Goal: Task Accomplishment & Management: Complete application form

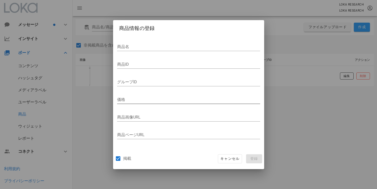
click at [154, 106] on div at bounding box center [188, 108] width 143 height 4
click at [154, 102] on input "価格" at bounding box center [188, 100] width 143 height 8
click at [169, 86] on div "グループID" at bounding box center [188, 85] width 143 height 14
click at [170, 79] on input "グループID" at bounding box center [188, 82] width 143 height 8
click at [171, 72] on div at bounding box center [188, 72] width 143 height 4
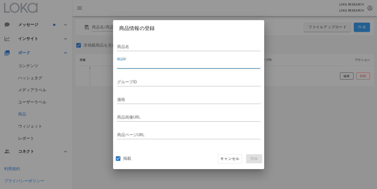
click at [171, 65] on input "商品ID" at bounding box center [188, 64] width 143 height 8
click at [172, 53] on div at bounding box center [188, 55] width 143 height 4
click at [144, 119] on input "商品画像URL" at bounding box center [188, 117] width 143 height 8
click at [152, 144] on div "商品名 商品ID 入力してください。 グループID 価格 商品画像URL 入力してください。 商品ページURL" at bounding box center [188, 92] width 151 height 114
click at [156, 134] on input "商品ページURL" at bounding box center [188, 135] width 143 height 8
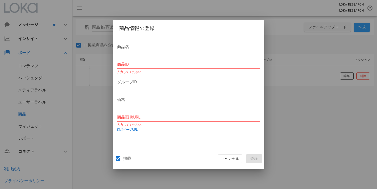
click at [156, 152] on div "掲載 キャンセル 登録" at bounding box center [188, 158] width 151 height 21
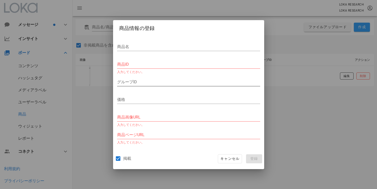
drag, startPoint x: 147, startPoint y: 94, endPoint x: 145, endPoint y: 83, distance: 11.4
click at [147, 93] on div "価格" at bounding box center [188, 101] width 143 height 17
click at [145, 83] on input "グループID" at bounding box center [188, 82] width 143 height 8
click at [149, 36] on div "商品名 商品ID 入力してください。 グループID 価格 商品画像URL 入力してください。 商品ページURL 入力してください。" at bounding box center [188, 92] width 151 height 114
click at [148, 45] on input "商品名" at bounding box center [188, 47] width 143 height 8
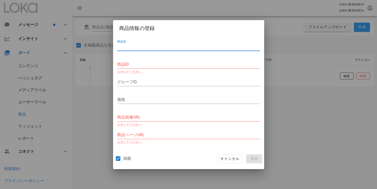
click at [176, 38] on div "商品名 商品ID 入力してください。 グループID 価格 商品画像URL 入力してください。 商品ページURL 入力してください。" at bounding box center [188, 92] width 151 height 114
click at [232, 161] on span "キャンセル" at bounding box center [229, 159] width 19 height 5
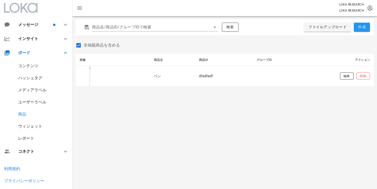
click at [245, 137] on div "商品名/商品ID/グループIDで検索 検索 ファイルアップロード 作成 非掲載商品を含める 画像 商品名 商品ID グループID アクション ペン dfadf…" at bounding box center [224, 102] width 304 height 173
